Goal: Information Seeking & Learning: Check status

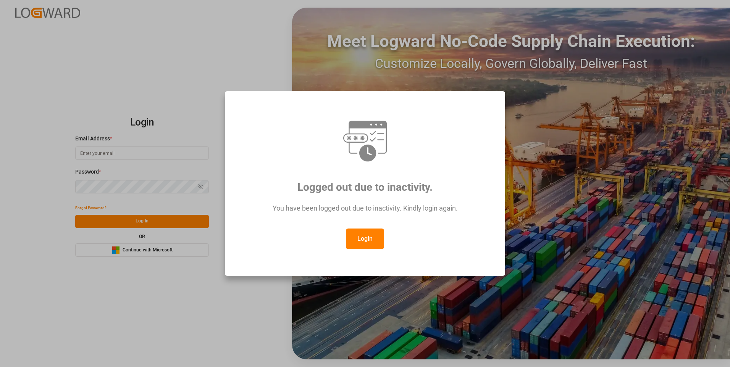
click at [366, 243] on button "Login" at bounding box center [365, 239] width 38 height 21
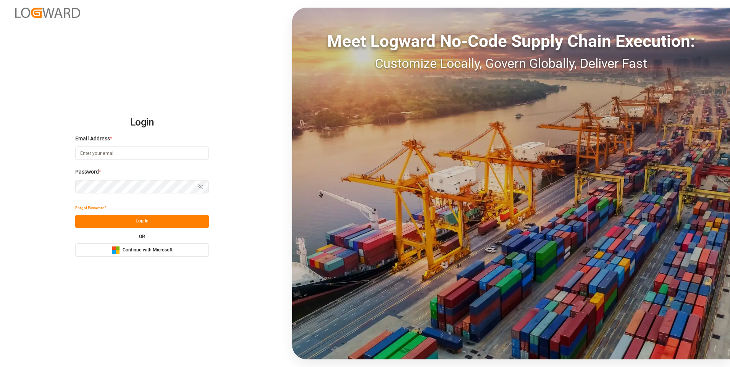
click at [108, 153] on input at bounding box center [142, 153] width 134 height 13
type input "[EMAIL_ADDRESS][PERSON_NAME][DOMAIN_NAME]"
click at [136, 221] on button "Log In" at bounding box center [142, 221] width 134 height 13
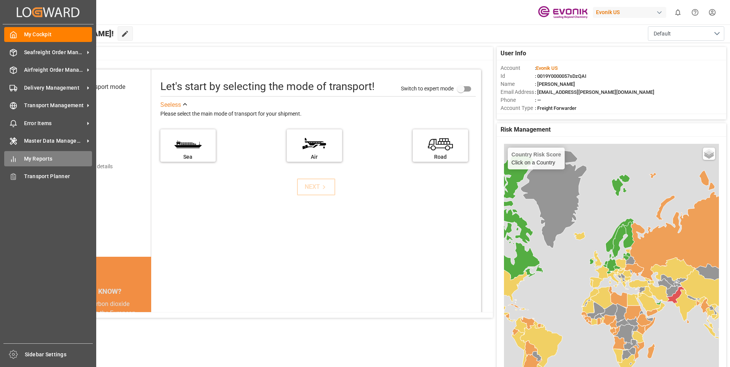
click at [45, 153] on div "My Reports My Reports" at bounding box center [48, 158] width 88 height 15
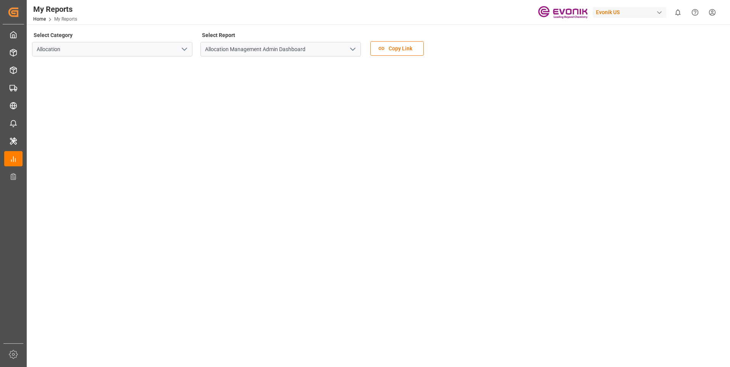
click at [183, 47] on icon "open menu" at bounding box center [184, 49] width 9 height 9
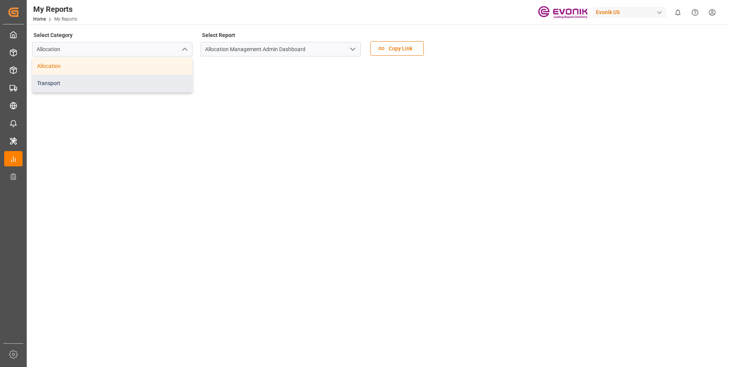
click at [75, 78] on div "Transport" at bounding box center [112, 83] width 160 height 17
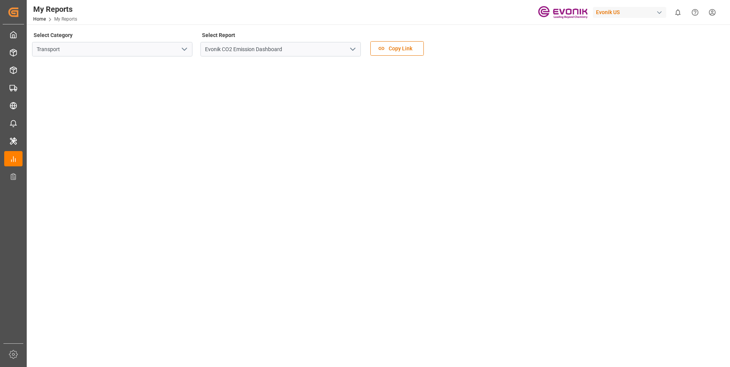
click at [356, 51] on icon "open menu" at bounding box center [352, 49] width 9 height 9
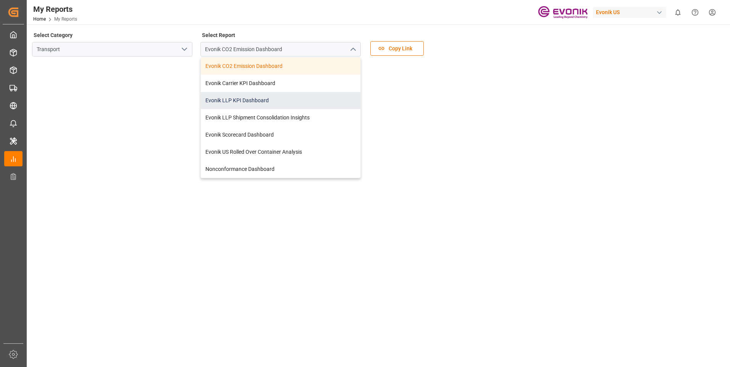
click at [263, 100] on div "Evonik LLP KPI Dashboard" at bounding box center [281, 100] width 160 height 17
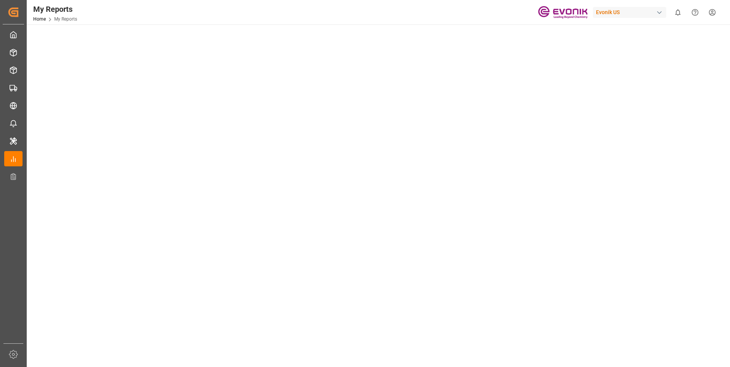
scroll to position [229, 0]
click at [573, 180] on tableau-viz at bounding box center [377, 130] width 689 height 592
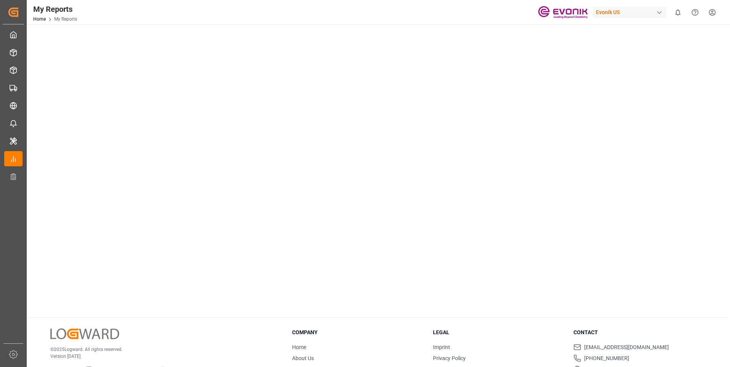
click at [627, 288] on tableau-viz at bounding box center [377, 15] width 689 height 592
click at [601, 271] on tableau-viz at bounding box center [377, 15] width 689 height 592
click at [632, 264] on tableau-viz at bounding box center [377, 15] width 689 height 592
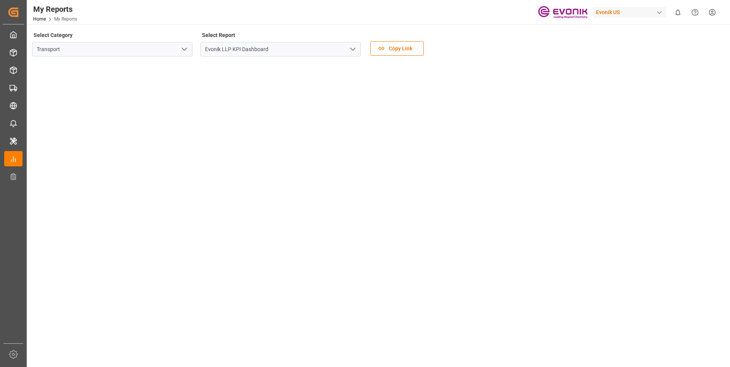
scroll to position [76, 0]
click at [640, 205] on tableau-viz at bounding box center [377, 282] width 689 height 592
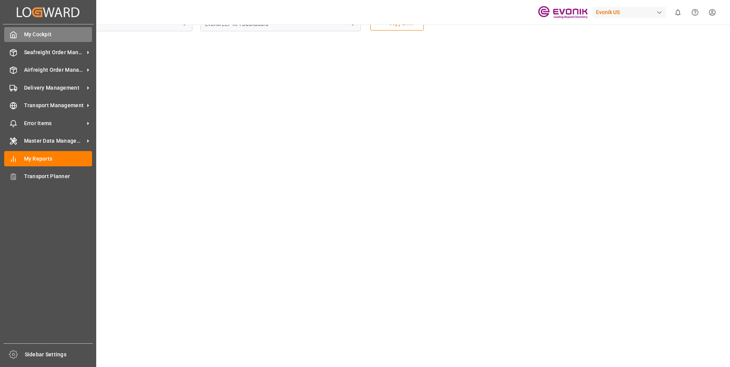
click at [31, 33] on span "My Cockpit" at bounding box center [58, 35] width 68 height 8
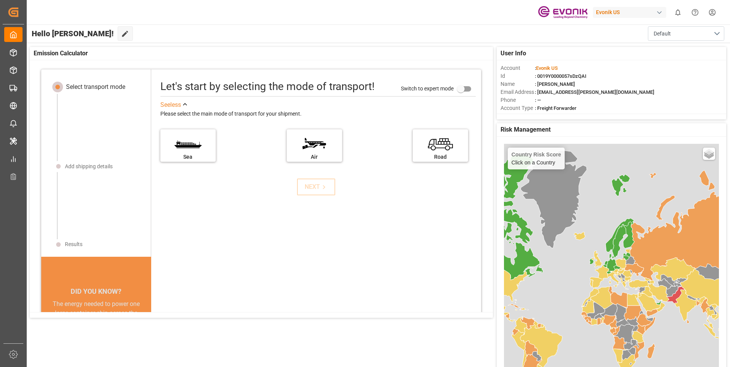
click at [713, 8] on html "Created by potrace 1.15, written by [PERSON_NAME] [DATE]-[DATE] Created by potr…" at bounding box center [365, 183] width 730 height 367
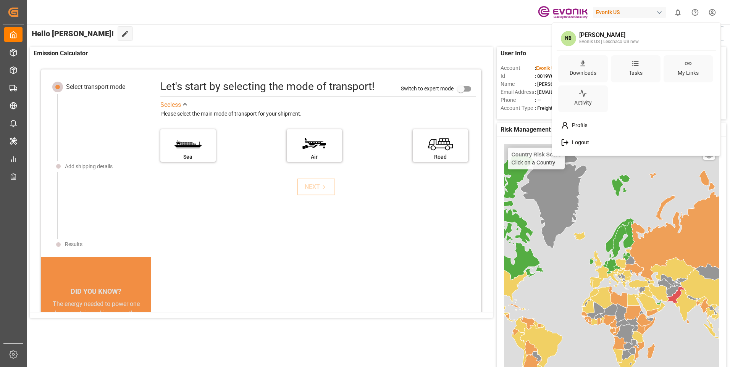
click at [577, 143] on span "Logout" at bounding box center [579, 142] width 20 height 7
